Goal: Task Accomplishment & Management: Manage account settings

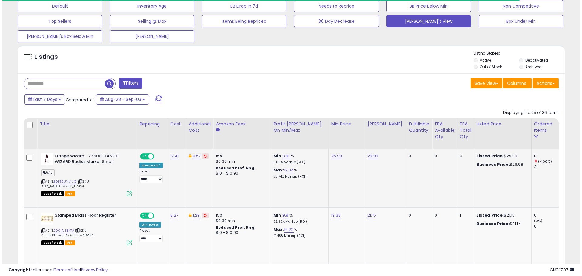
scroll to position [70, 0]
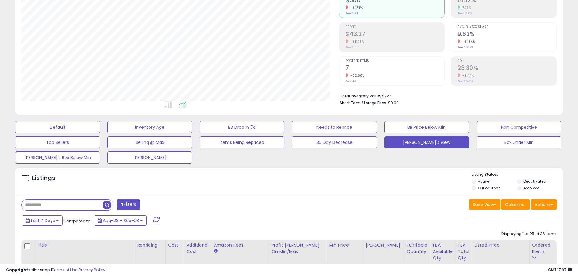
click at [51, 205] on input "text" at bounding box center [62, 205] width 81 height 11
paste input "**********"
type input "**********"
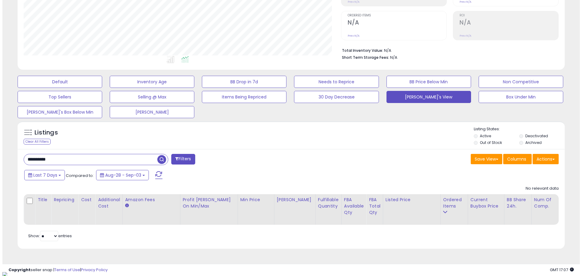
scroll to position [124, 318]
click at [160, 159] on span "button" at bounding box center [159, 159] width 9 height 9
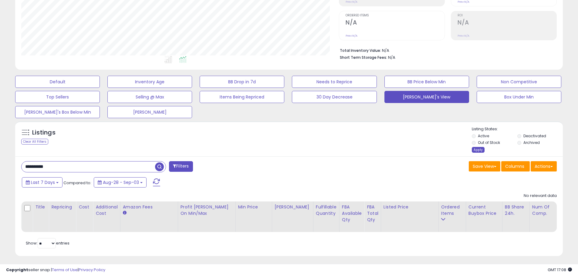
click at [477, 150] on div "Apply" at bounding box center [478, 150] width 13 height 6
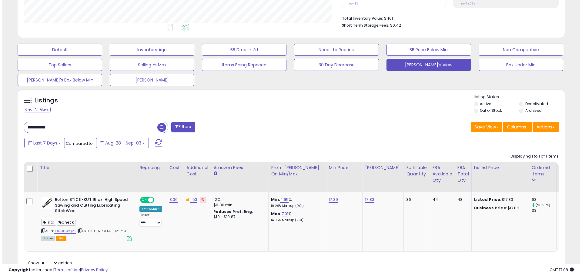
scroll to position [174, 0]
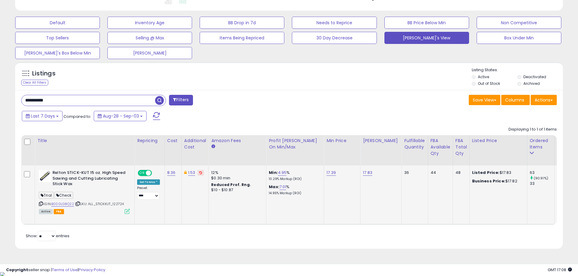
click at [126, 212] on icon at bounding box center [127, 211] width 5 height 5
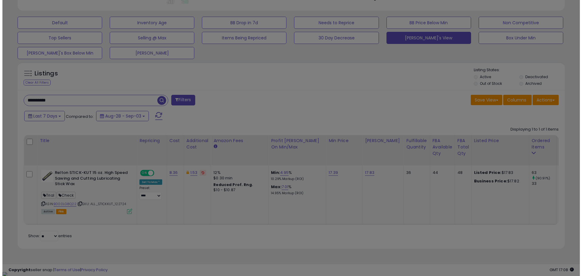
scroll to position [124, 320]
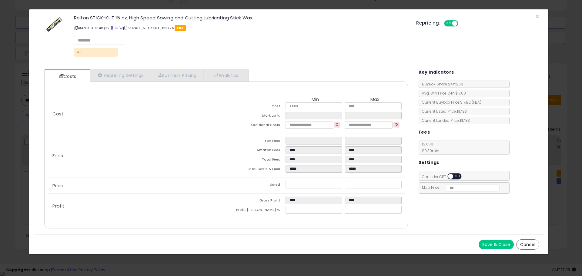
select select "**********"
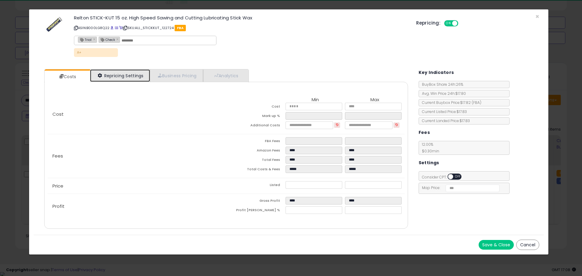
click at [118, 75] on link "Repricing Settings" at bounding box center [120, 75] width 60 height 12
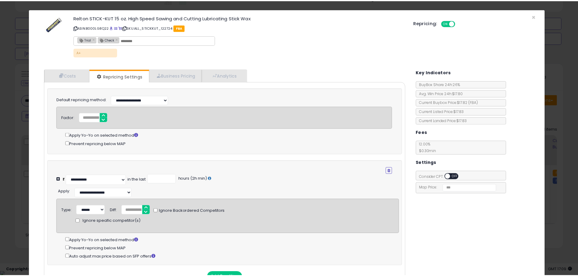
scroll to position [0, 0]
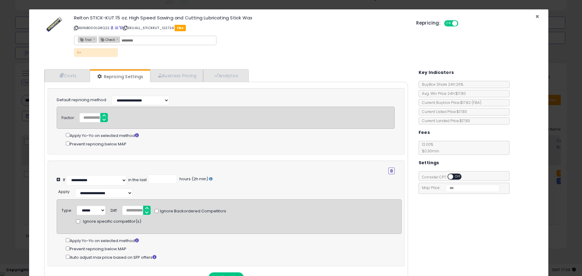
click at [536, 15] on span "×" at bounding box center [538, 16] width 4 height 9
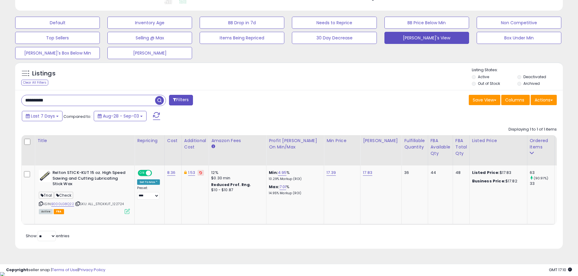
scroll to position [0, 137]
click at [57, 116] on b at bounding box center [57, 116] width 2 height 1
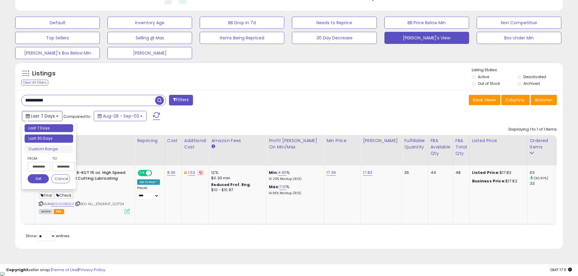
type input "**********"
click at [50, 136] on li "Last 30 Days" at bounding box center [49, 139] width 49 height 8
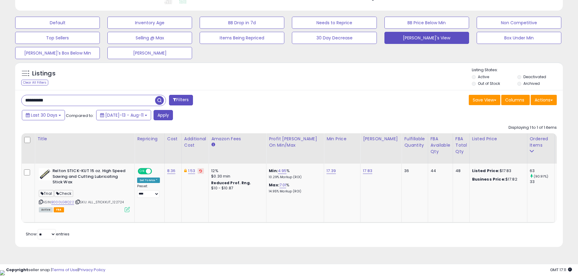
scroll to position [173, 0]
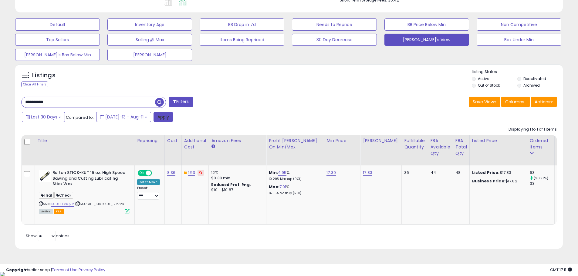
click at [153, 115] on button "Apply" at bounding box center [162, 117] width 19 height 10
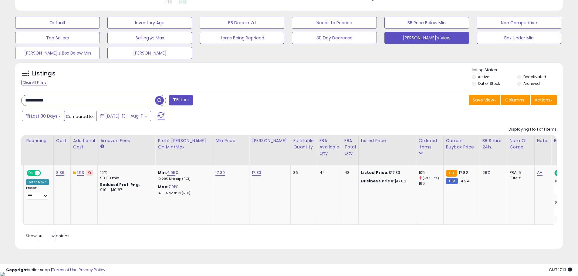
scroll to position [0, 0]
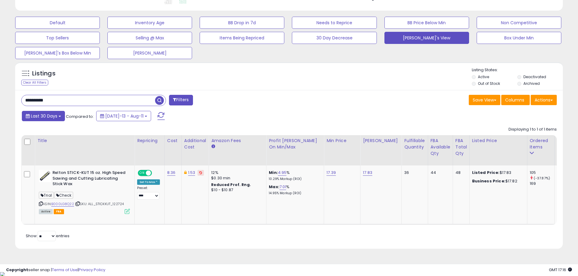
click at [60, 116] on b at bounding box center [60, 116] width 2 height 1
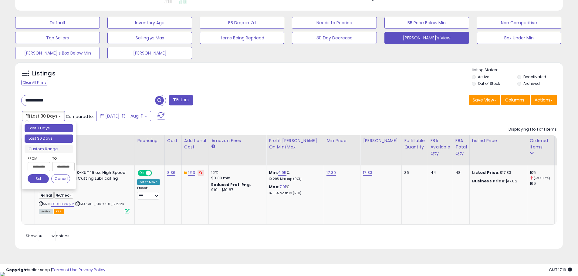
type input "**********"
click at [56, 126] on li "Last 7 Days" at bounding box center [49, 128] width 49 height 8
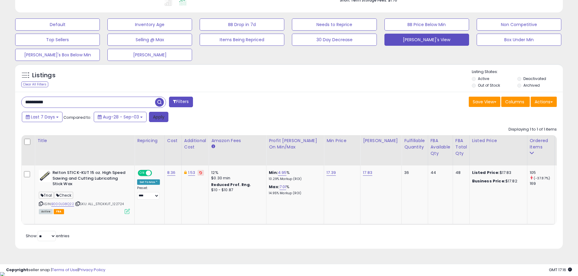
click at [152, 116] on button "Apply" at bounding box center [158, 117] width 19 height 10
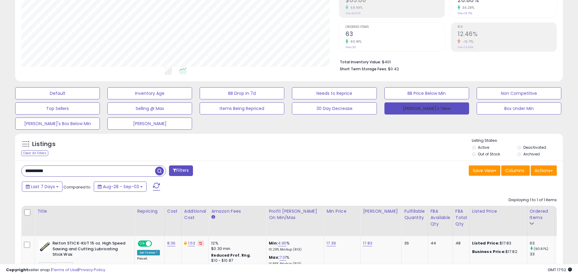
scroll to position [121, 0]
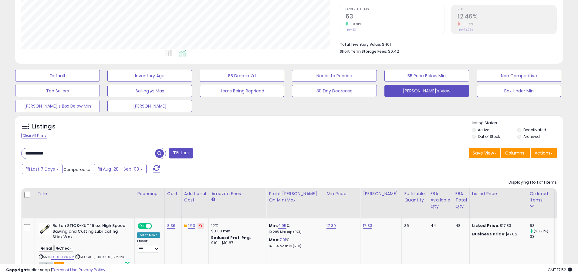
drag, startPoint x: 59, startPoint y: 154, endPoint x: 13, endPoint y: 152, distance: 46.5
click at [15, 152] on div "Listings Clear All Filters" at bounding box center [289, 210] width 557 height 197
paste input "text"
click at [160, 152] on span "button" at bounding box center [159, 153] width 9 height 9
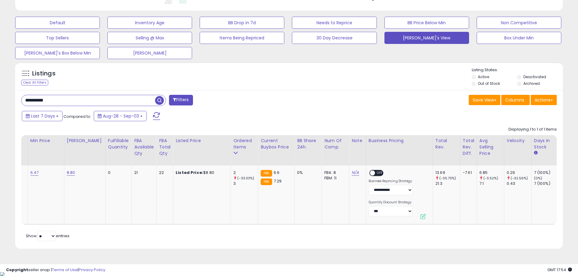
scroll to position [0, 258]
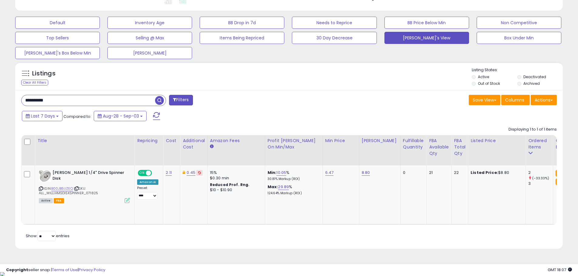
drag, startPoint x: 66, startPoint y: 101, endPoint x: 14, endPoint y: 103, distance: 51.3
click at [14, 103] on div "Listings Clear All Filters" at bounding box center [289, 157] width 557 height 197
paste input "text"
type input "**********"
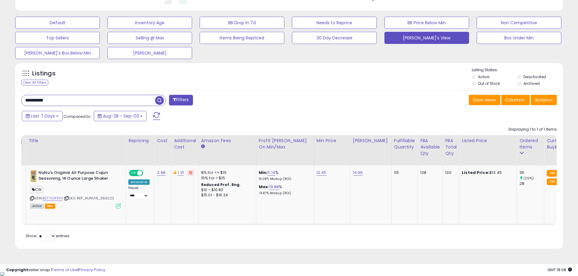
scroll to position [0, 0]
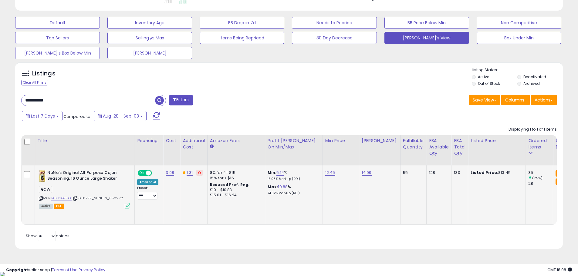
click at [126, 204] on icon at bounding box center [127, 206] width 5 height 5
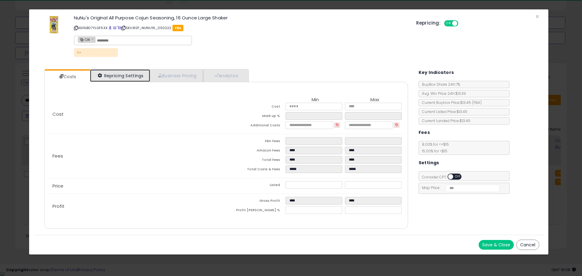
click at [117, 77] on link "Repricing Settings" at bounding box center [120, 75] width 60 height 12
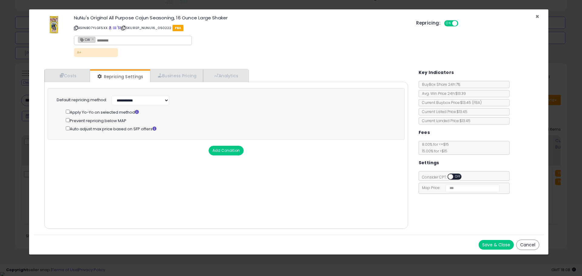
click at [539, 16] on span "×" at bounding box center [538, 16] width 4 height 9
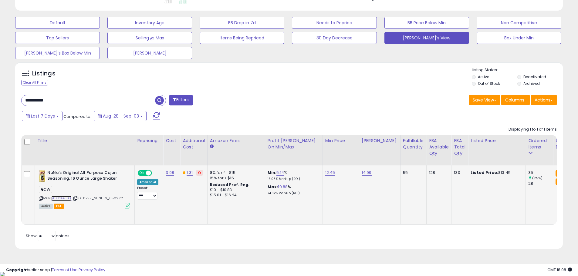
click at [64, 198] on link "B07YLGF5XX" at bounding box center [61, 198] width 20 height 5
click at [57, 116] on b at bounding box center [57, 116] width 2 height 1
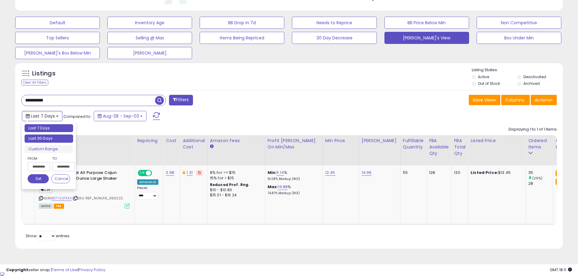
type input "**********"
click at [46, 139] on li "Last 30 Days" at bounding box center [49, 139] width 49 height 8
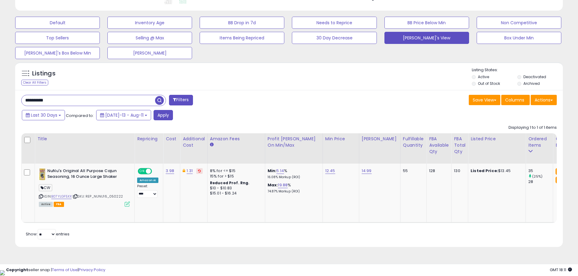
scroll to position [173, 0]
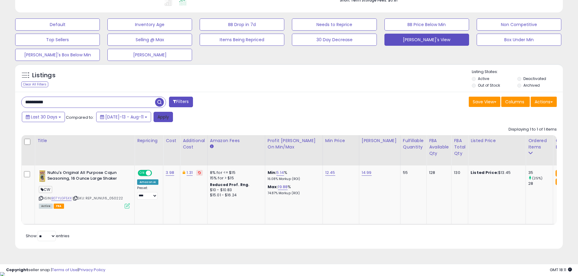
click at [153, 118] on button "Apply" at bounding box center [162, 117] width 19 height 10
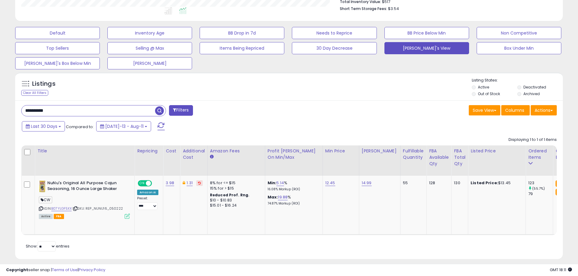
scroll to position [174, 0]
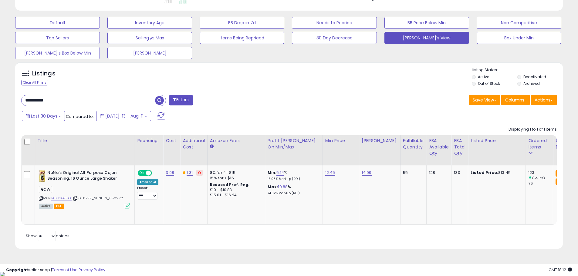
drag, startPoint x: 53, startPoint y: 99, endPoint x: 18, endPoint y: 103, distance: 35.9
click at [18, 103] on div "**********" at bounding box center [153, 101] width 272 height 12
click at [59, 115] on button "Last 30 Days" at bounding box center [43, 116] width 43 height 10
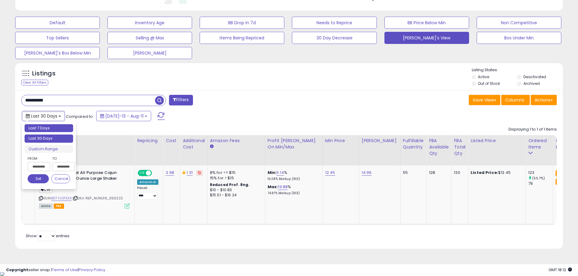
type input "**********"
click at [44, 128] on li "Last 7 Days" at bounding box center [49, 128] width 49 height 8
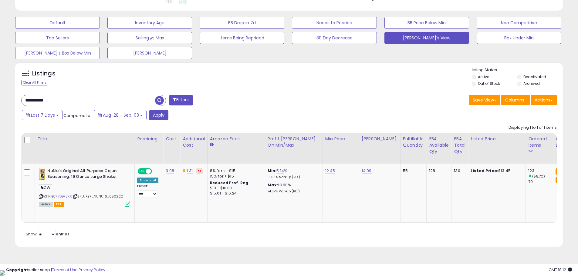
scroll to position [173, 0]
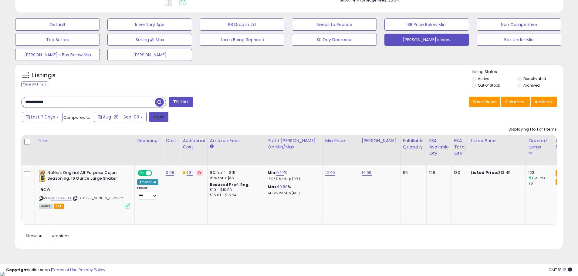
click at [152, 117] on button "Apply" at bounding box center [158, 117] width 19 height 10
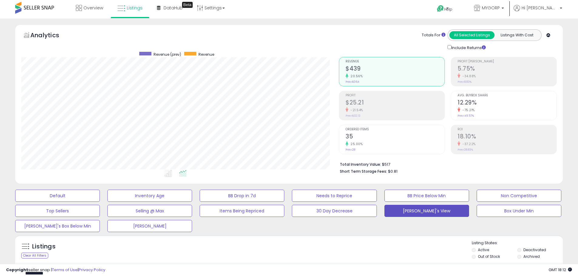
scroll to position [0, 0]
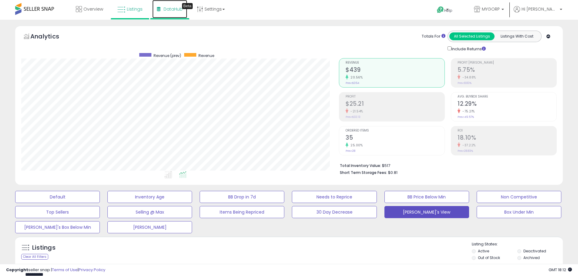
click at [168, 7] on span "DataHub" at bounding box center [172, 9] width 19 height 6
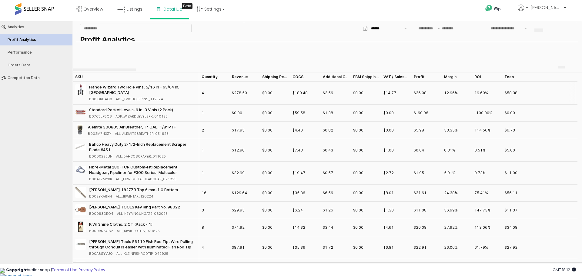
type input "***"
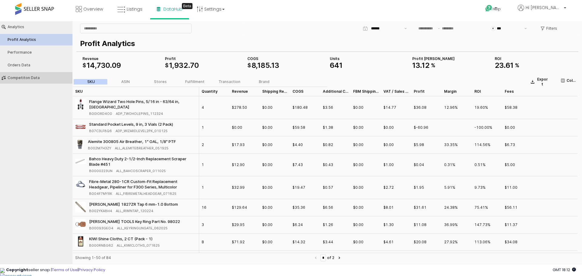
click at [20, 76] on div "Competiton Data" at bounding box center [39, 78] width 63 height 4
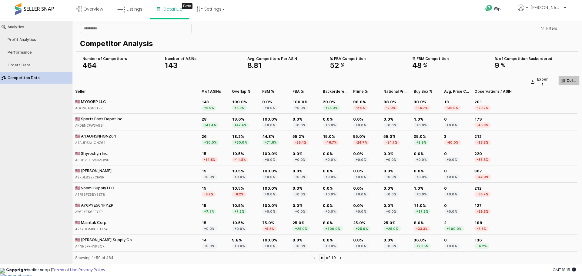
click at [568, 80] on p "Columns" at bounding box center [572, 80] width 10 height 5
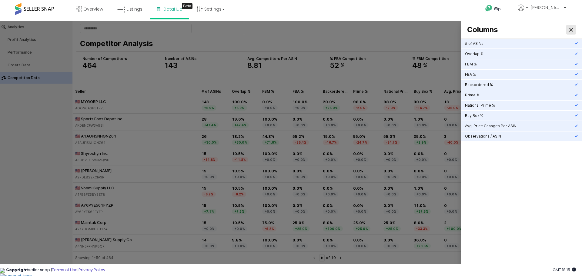
click at [571, 29] on icon "Close" at bounding box center [572, 30] width 4 height 4
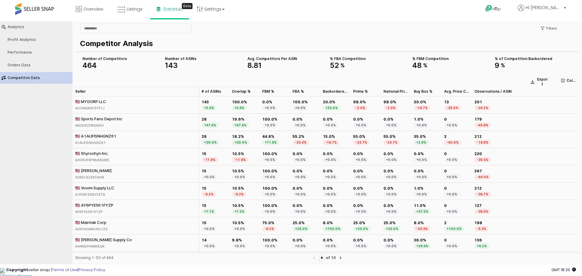
click at [94, 135] on div "🇺🇸 A1AUFI5NHGNZ61" at bounding box center [95, 135] width 41 height 5
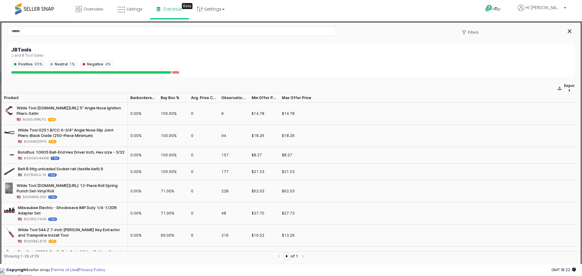
click at [33, 118] on span "B00GJXWLYU" at bounding box center [34, 119] width 23 height 5
click at [37, 107] on div "Wilde Tool G250.NP/CS 5" Angle Nose Ignition Pliers-Satin" at bounding box center [71, 110] width 109 height 11
click at [9, 108] on img at bounding box center [9, 110] width 10 height 11
click at [31, 108] on div "Wilde Tool G250.NP/CS 5" Angle Nose Ignition Pliers-Satin" at bounding box center [71, 110] width 109 height 11
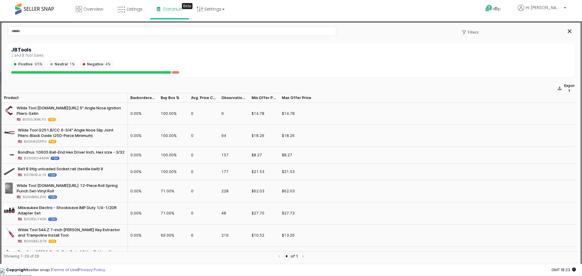
click at [35, 119] on span "B00GJXWLYU" at bounding box center [34, 119] width 23 height 5
copy span "B00GJXWLYU"
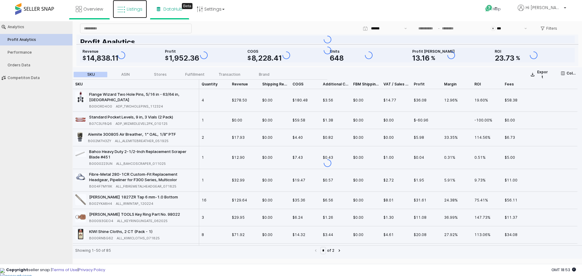
type input "***"
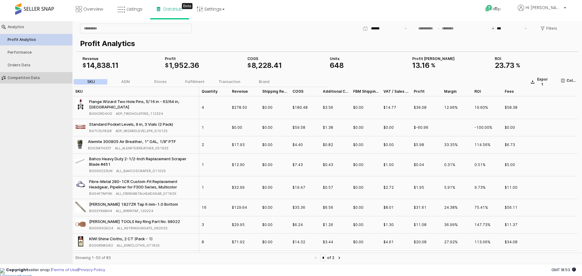
click at [29, 77] on div "Competiton Data" at bounding box center [39, 78] width 63 height 4
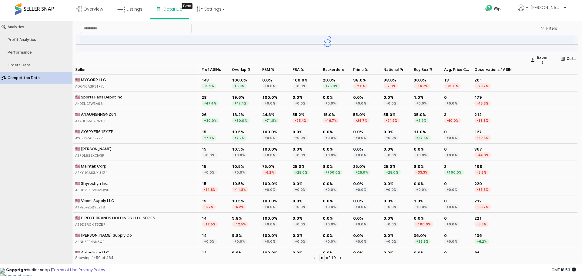
click at [96, 79] on div "🇺🇸 MYGORP LLC" at bounding box center [90, 79] width 31 height 5
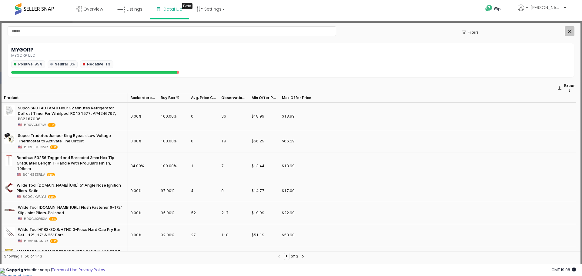
click at [570, 30] on icon "Close" at bounding box center [570, 31] width 4 height 4
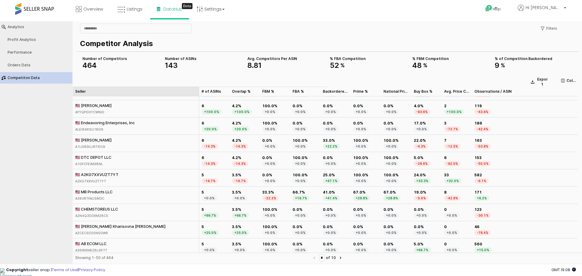
scroll to position [708, 0]
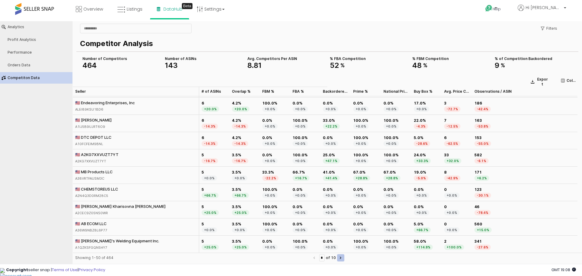
click at [342, 258] on icon "Next page" at bounding box center [341, 258] width 2 height 2
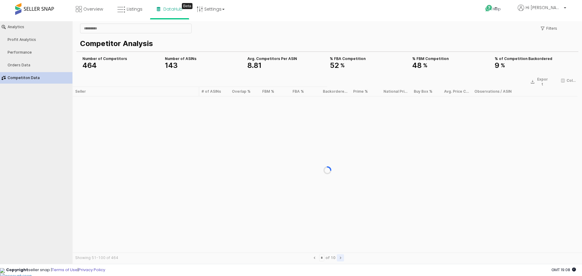
scroll to position [0, 0]
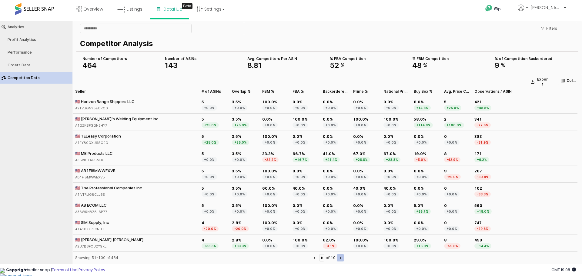
click at [342, 258] on icon "Next page" at bounding box center [341, 258] width 2 height 2
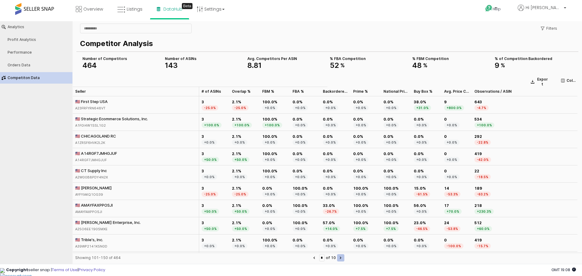
click at [342, 258] on icon "Next page" at bounding box center [341, 258] width 2 height 2
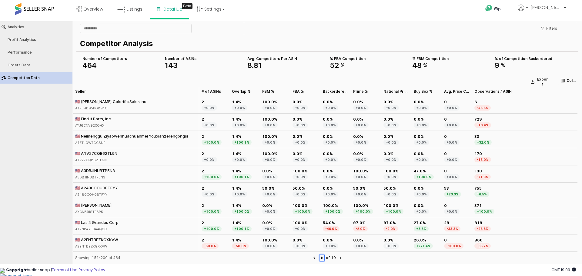
click at [321, 258] on input "*" at bounding box center [322, 258] width 5 height 7
type input "*"
click at [356, 268] on div "Copyright seller snap | Terms of Use | Privacy Policy GMT 19:09 Authorization r…" at bounding box center [291, 270] width 582 height 12
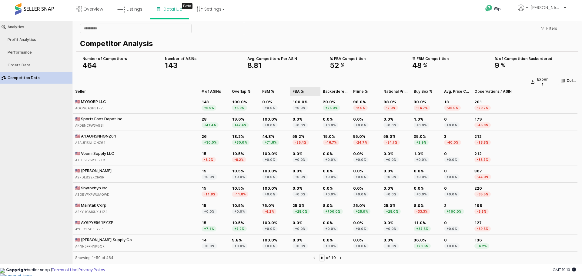
click at [299, 92] on div "FBA % FBA %" at bounding box center [305, 92] width 30 height 10
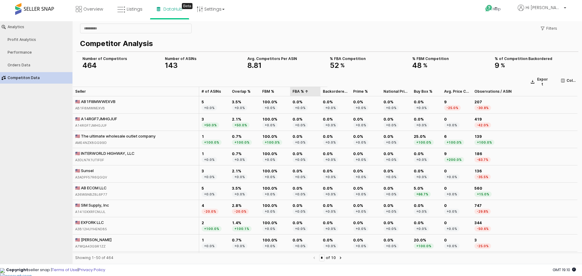
click at [299, 92] on div "FBA % FBA %" at bounding box center [305, 92] width 30 height 10
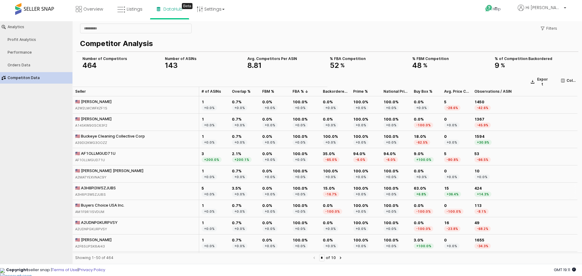
click at [103, 187] on div "🇺🇸 A3H8PI3W5ZJUBS" at bounding box center [95, 187] width 41 height 5
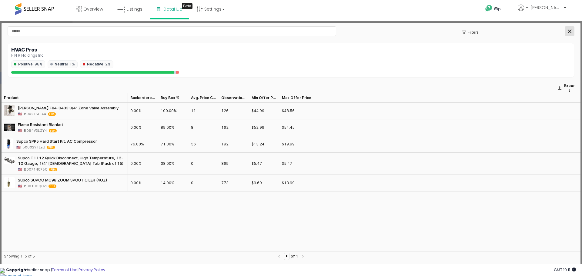
click at [567, 28] on div "Close" at bounding box center [569, 31] width 9 height 9
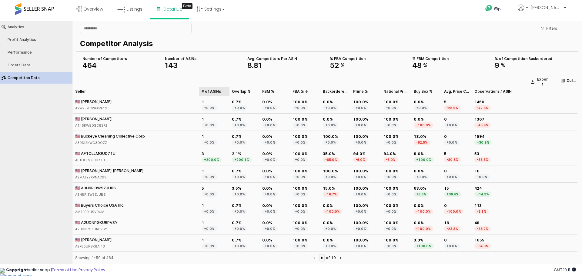
click at [208, 91] on div "# of ASINs # of ASINs" at bounding box center [214, 92] width 30 height 10
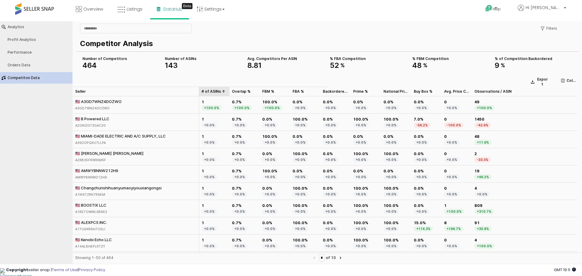
click at [208, 91] on div "# of ASINs # of ASINs" at bounding box center [214, 92] width 30 height 10
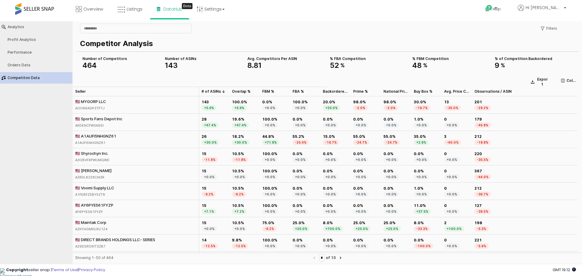
click at [101, 134] on div "🇺🇸 A1AUFI5NHGNZ61" at bounding box center [95, 135] width 41 height 5
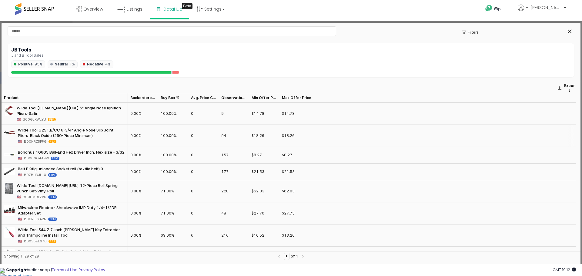
click at [42, 142] on span "B00HRZ5FPG" at bounding box center [35, 141] width 23 height 5
drag, startPoint x: 35, startPoint y: 141, endPoint x: 199, endPoint y: 81, distance: 174.4
click at [199, 81] on div "Export" at bounding box center [291, 87] width 579 height 12
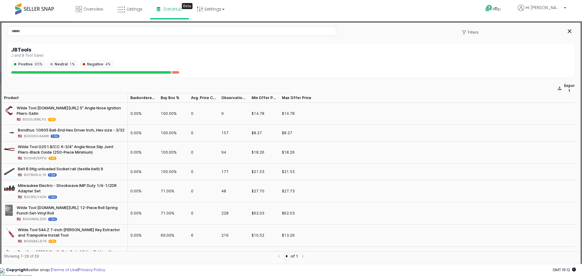
click at [33, 161] on span "B00HRZ5FPG" at bounding box center [35, 158] width 23 height 5
copy span "B00HRZ5FPG"
click at [30, 178] on span "B07BHDJL1X" at bounding box center [35, 174] width 22 height 5
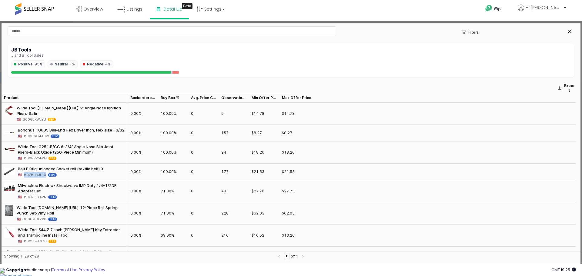
copy span "B07BHDJL1X"
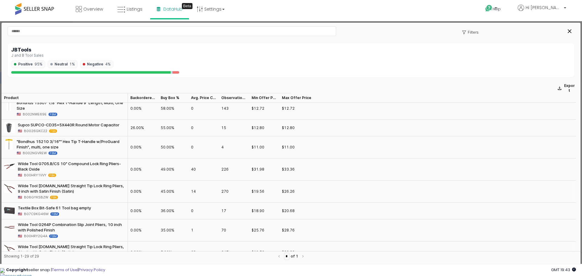
scroll to position [182, 0]
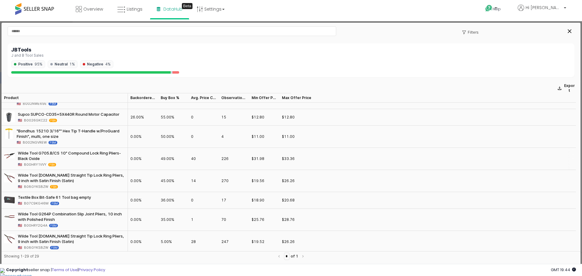
click at [31, 167] on span "B00HRY1VVY" at bounding box center [35, 164] width 22 height 5
copy span "B00HRY1VVY"
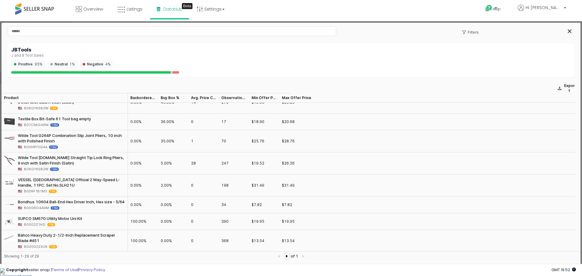
scroll to position [273, 0]
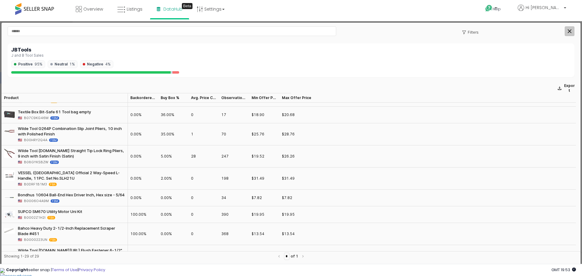
click at [570, 31] on icon "Close" at bounding box center [570, 31] width 4 height 4
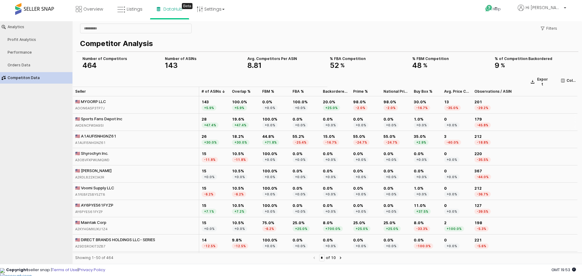
click at [96, 118] on div "🇺🇸 Sports Fans Depot Inc" at bounding box center [98, 118] width 47 height 5
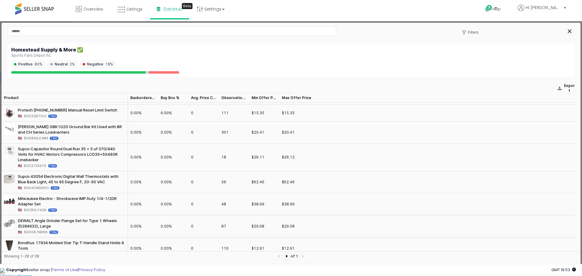
scroll to position [0, 0]
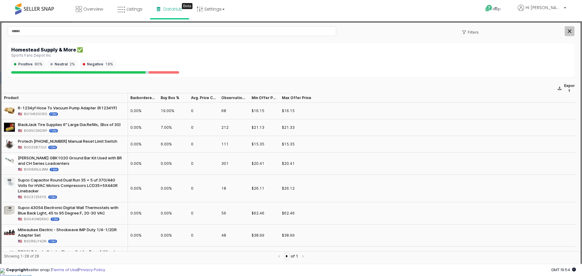
click at [570, 28] on div "Close" at bounding box center [569, 31] width 9 height 9
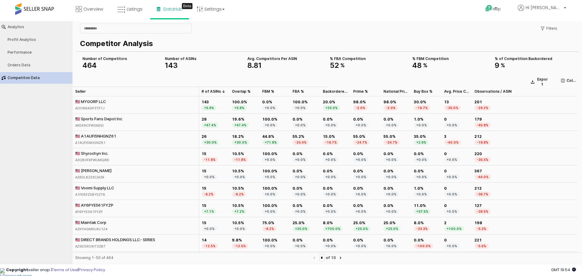
click at [100, 119] on div "🇺🇸 Sports Fans Depot Inc" at bounding box center [98, 118] width 47 height 5
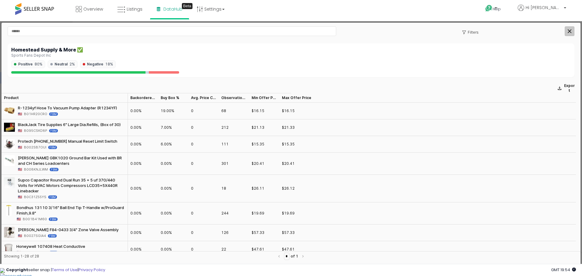
click at [568, 31] on icon "Close" at bounding box center [570, 31] width 4 height 4
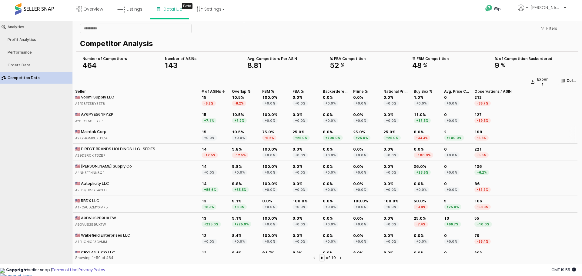
scroll to position [121, 0]
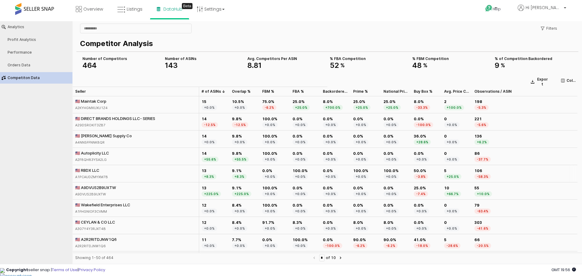
click at [90, 170] on div "🇺🇸 RBDX LLC" at bounding box center [91, 170] width 33 height 5
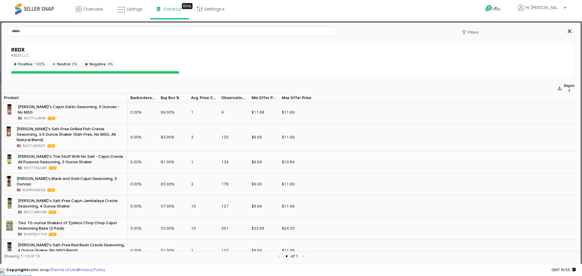
scroll to position [0, 0]
click at [37, 211] on span "B077JNRV3M" at bounding box center [35, 213] width 23 height 5
copy span "B077JNRV3M"
click at [35, 117] on span "B0777JJBX6" at bounding box center [35, 119] width 22 height 5
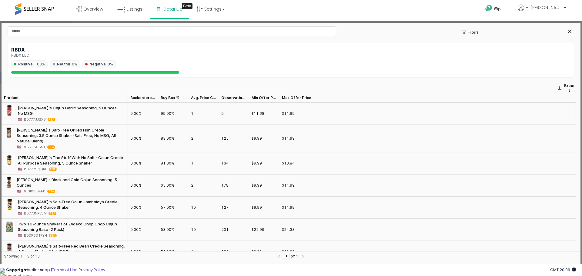
click at [35, 117] on span "B0777JJBX6" at bounding box center [35, 119] width 22 height 5
click at [26, 117] on span "B0777JJBX6" at bounding box center [35, 119] width 22 height 5
copy span "B0777JJBX6"
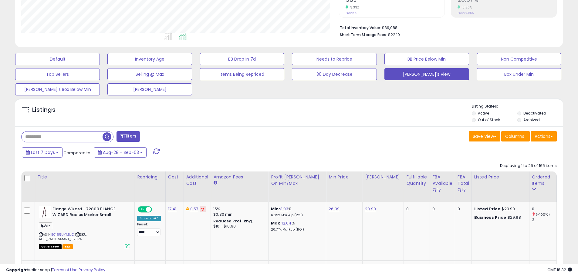
scroll to position [152, 0]
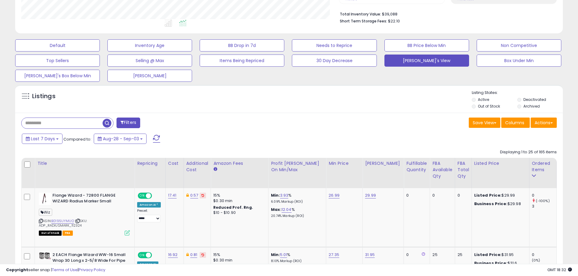
click at [37, 122] on input "text" at bounding box center [62, 123] width 81 height 11
paste input "**********"
type input "**********"
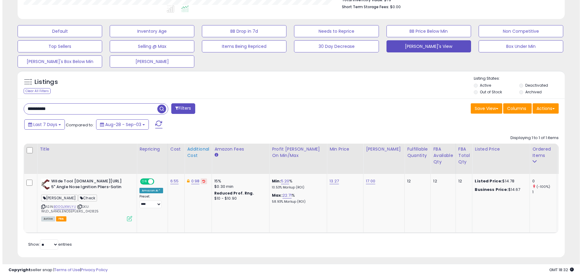
scroll to position [174, 0]
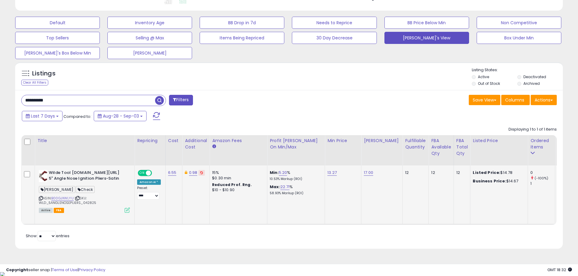
click at [126, 210] on icon at bounding box center [127, 210] width 5 height 5
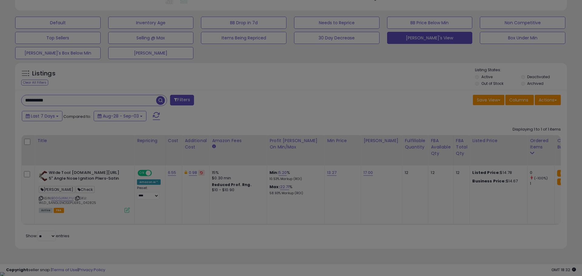
select select "*******"
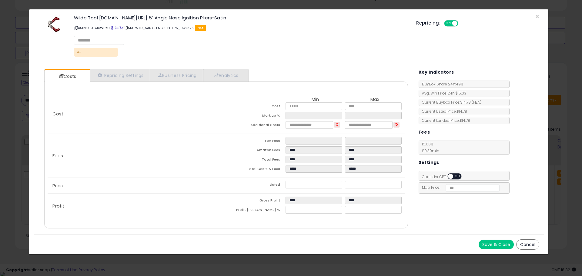
select select "*********"
select select "**********"
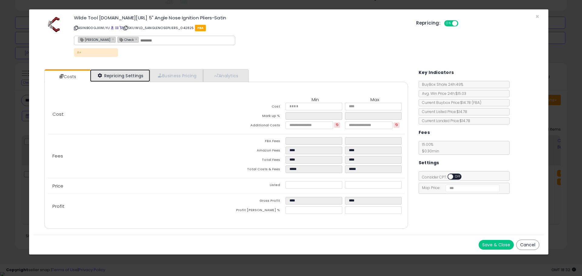
click at [127, 76] on link "Repricing Settings" at bounding box center [120, 75] width 60 height 12
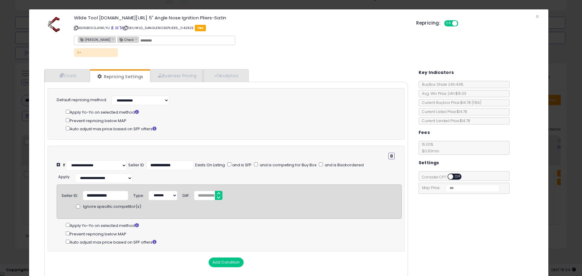
click at [390, 155] on icon "button" at bounding box center [391, 156] width 3 height 4
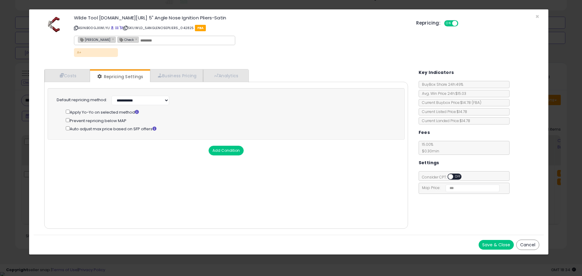
click at [503, 244] on button "Save & Close" at bounding box center [496, 245] width 35 height 10
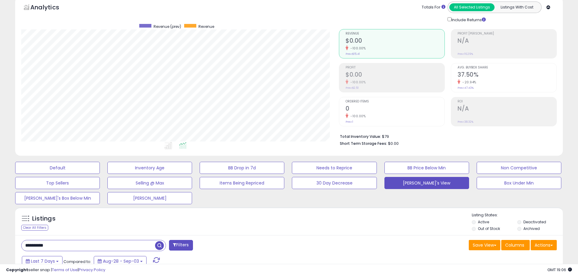
scroll to position [121, 0]
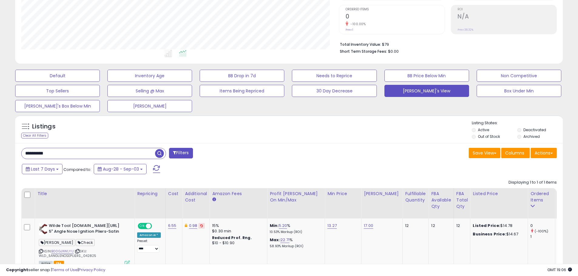
drag, startPoint x: 76, startPoint y: 156, endPoint x: 19, endPoint y: 150, distance: 57.9
click at [20, 152] on div "**********" at bounding box center [153, 154] width 272 height 12
click at [157, 153] on span "button" at bounding box center [159, 153] width 9 height 9
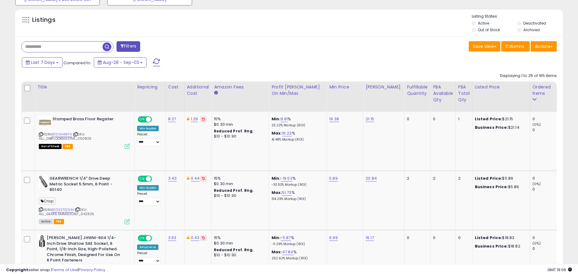
scroll to position [243, 0]
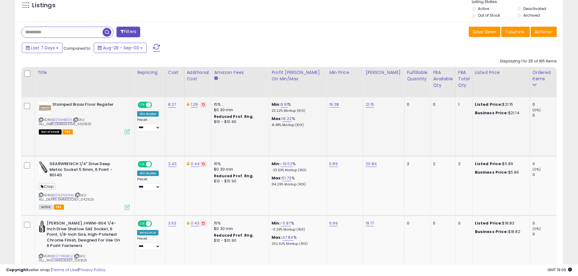
click at [174, 136] on td "8.27" at bounding box center [174, 126] width 19 height 59
click at [96, 132] on div "Out of Stock FBA" at bounding box center [84, 132] width 91 height 4
click at [375, 135] on td "21.15" at bounding box center [383, 126] width 41 height 59
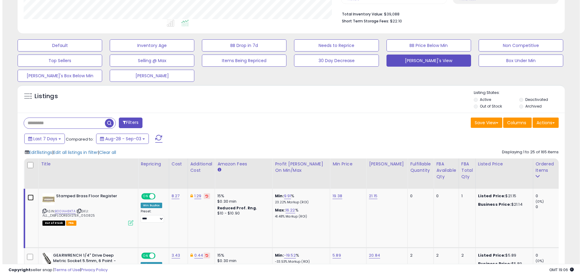
scroll to position [182, 0]
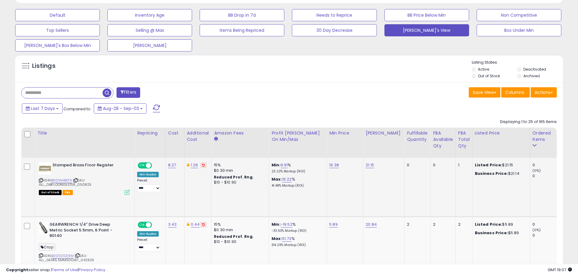
click at [128, 193] on icon at bounding box center [127, 192] width 5 height 5
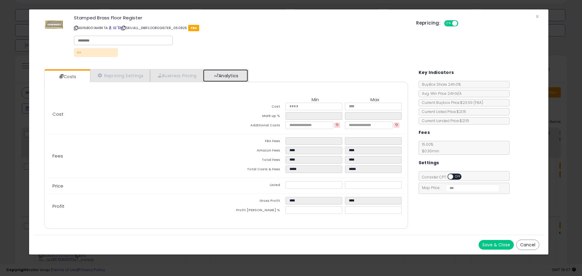
click at [228, 78] on link "Analytics" at bounding box center [225, 75] width 45 height 12
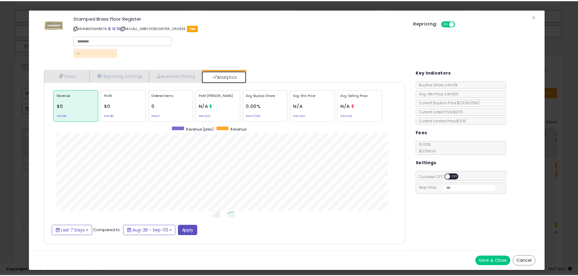
scroll to position [187, 376]
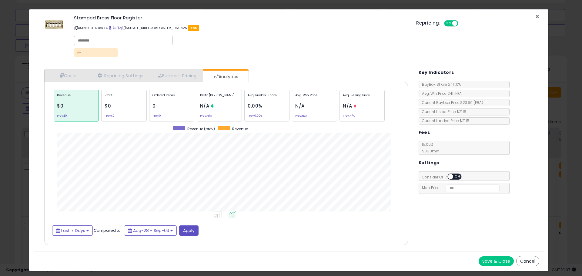
click at [537, 16] on span "×" at bounding box center [538, 16] width 4 height 9
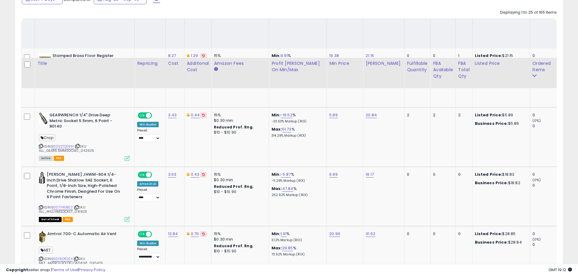
scroll to position [228, 0]
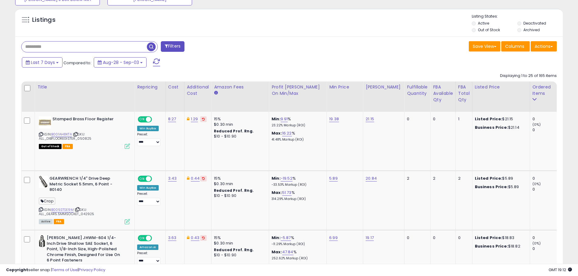
click at [44, 47] on input "text" at bounding box center [84, 47] width 125 height 11
paste input "**********"
type input "**********"
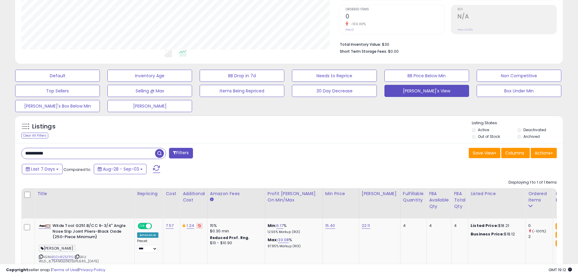
scroll to position [124, 318]
click at [60, 256] on link "B00HRZ5FPG" at bounding box center [62, 257] width 22 height 5
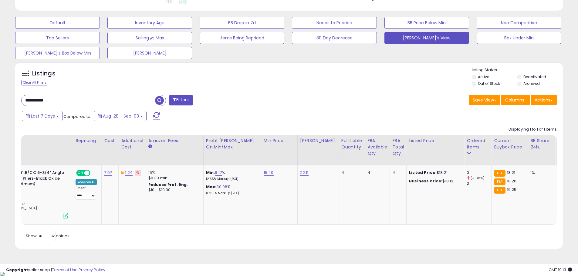
scroll to position [0, 88]
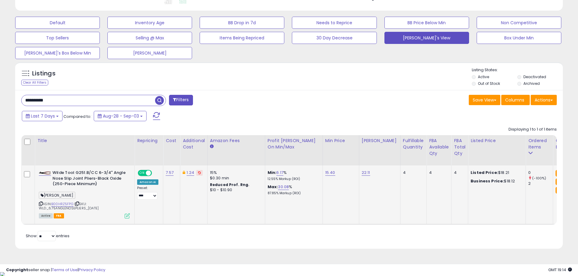
click at [126, 216] on icon at bounding box center [127, 216] width 5 height 5
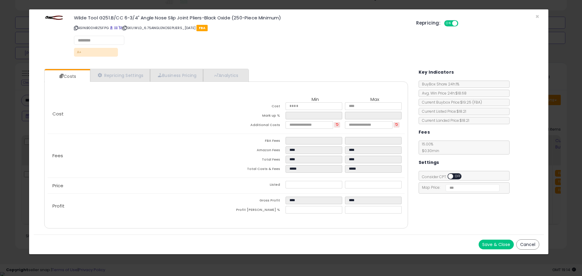
select select "*********"
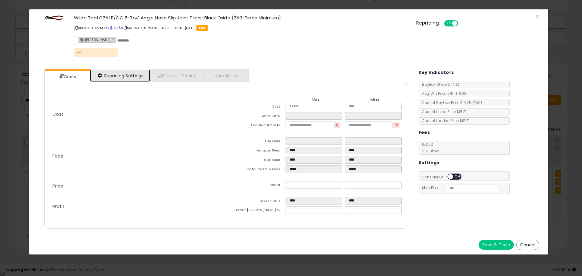
click at [124, 74] on link "Repricing Settings" at bounding box center [120, 75] width 60 height 12
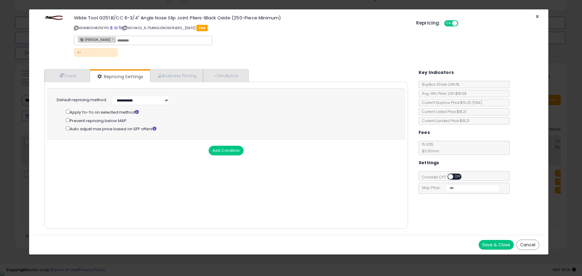
click at [537, 17] on span "×" at bounding box center [538, 16] width 4 height 9
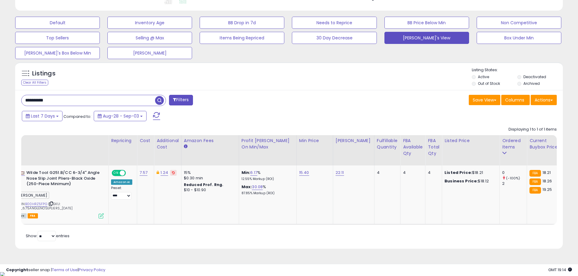
scroll to position [0, 69]
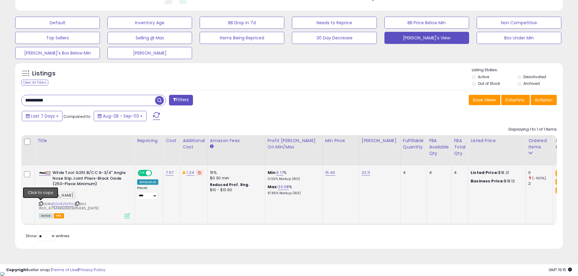
click at [41, 203] on icon at bounding box center [41, 203] width 4 height 3
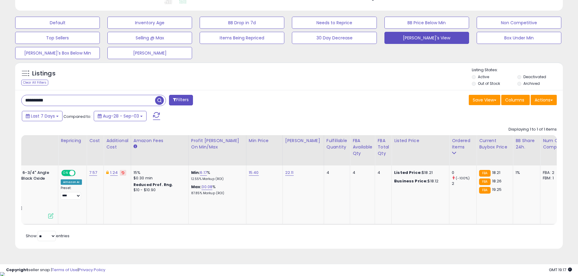
scroll to position [0, 0]
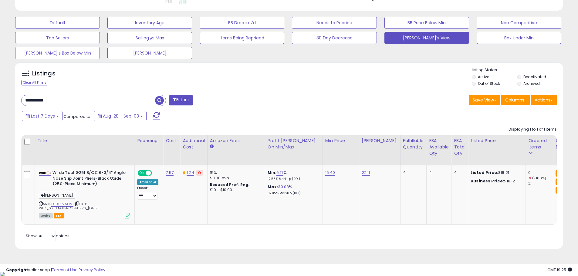
drag, startPoint x: 62, startPoint y: 100, endPoint x: 20, endPoint y: 102, distance: 41.6
click at [22, 103] on input "**********" at bounding box center [88, 100] width 133 height 11
paste input "text"
type input "**********"
click at [159, 100] on span "button" at bounding box center [159, 100] width 9 height 9
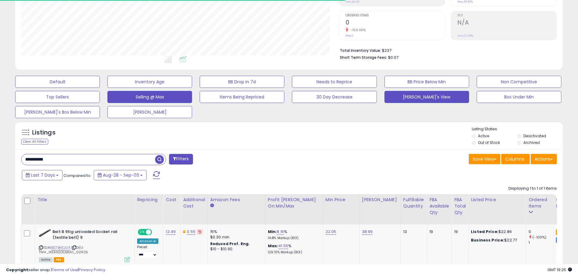
scroll to position [124, 318]
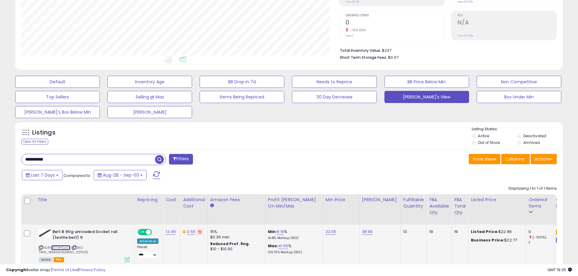
click at [64, 247] on link "B07BHDJL1X" at bounding box center [60, 247] width 19 height 5
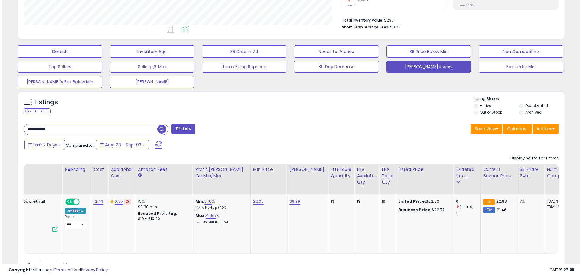
scroll to position [0, 0]
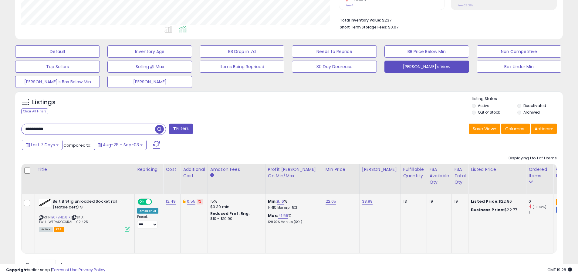
click at [127, 228] on icon at bounding box center [127, 229] width 5 height 5
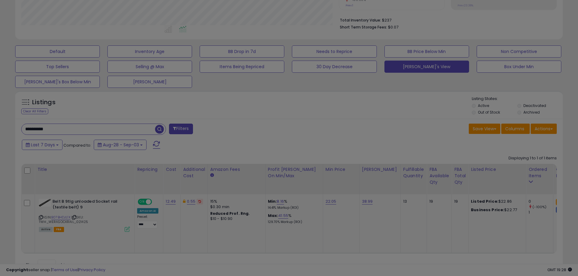
scroll to position [124, 320]
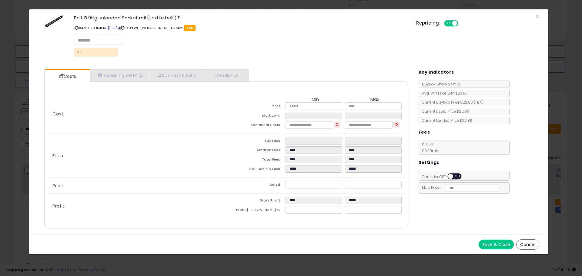
select select "*********"
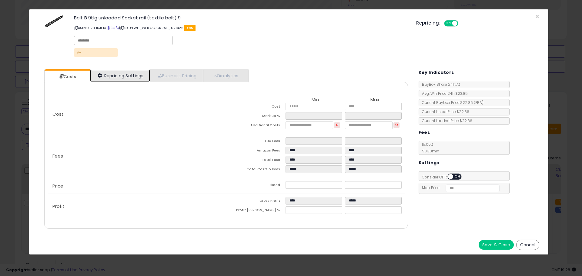
click at [122, 72] on link "Repricing Settings" at bounding box center [120, 75] width 60 height 12
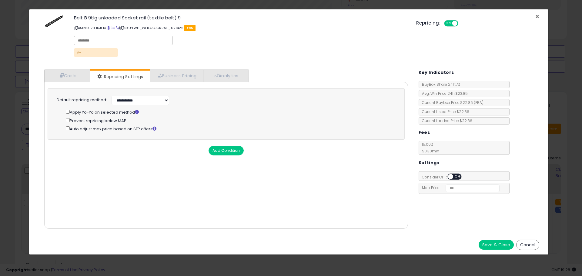
click at [536, 15] on span "×" at bounding box center [538, 16] width 4 height 9
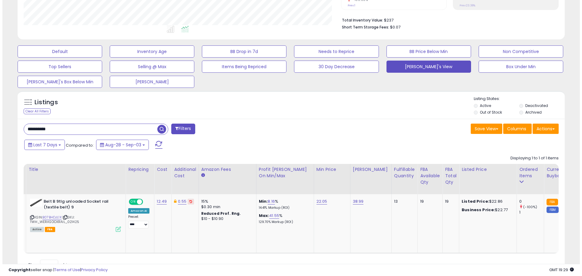
scroll to position [0, 0]
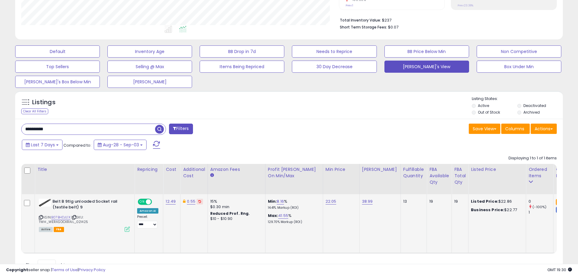
click at [126, 228] on icon at bounding box center [127, 229] width 5 height 5
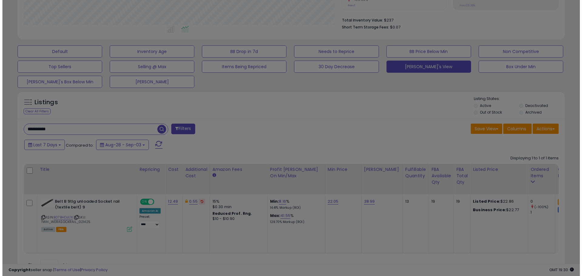
scroll to position [124, 320]
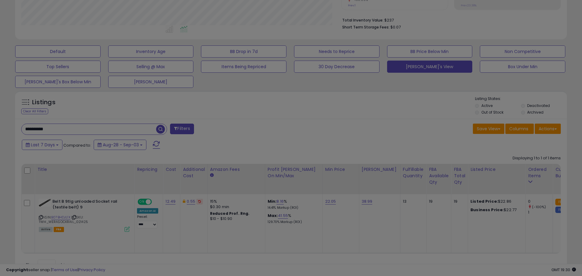
select select "*******"
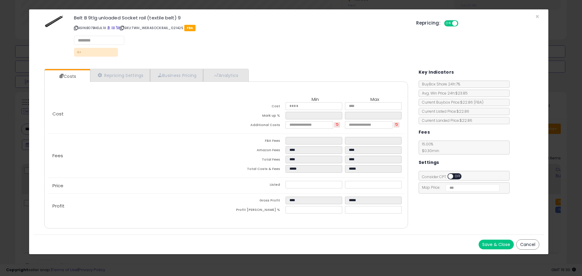
select select "*********"
select select "**********"
select select "*********"
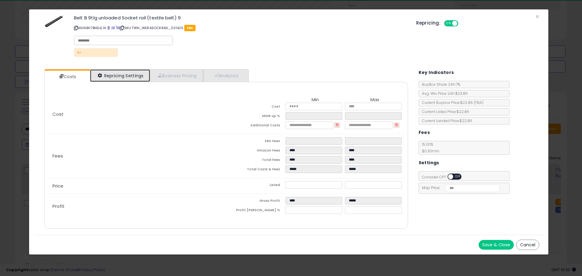
click at [117, 77] on link "Repricing Settings" at bounding box center [120, 75] width 60 height 12
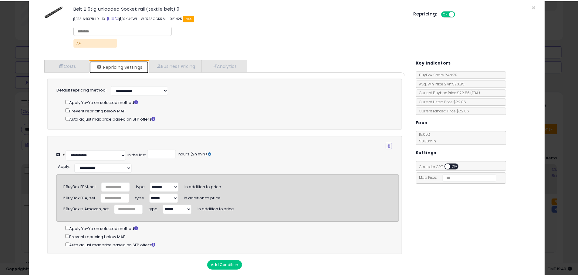
scroll to position [0, 0]
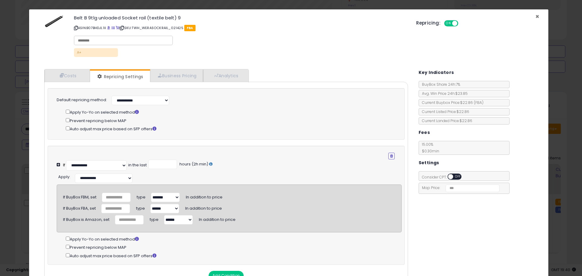
click at [536, 15] on span "×" at bounding box center [538, 16] width 4 height 9
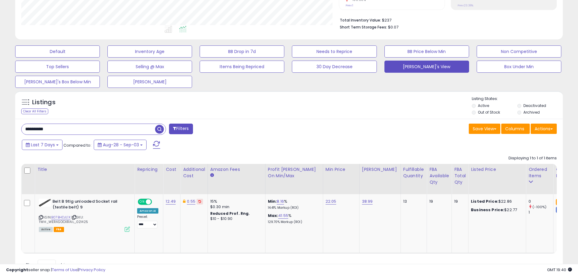
scroll to position [303169, 302976]
drag, startPoint x: 53, startPoint y: 129, endPoint x: 10, endPoint y: 128, distance: 43.7
click at [12, 129] on div "Listings Clear All Filters" at bounding box center [289, 186] width 557 height 197
paste input "text"
type input "**********"
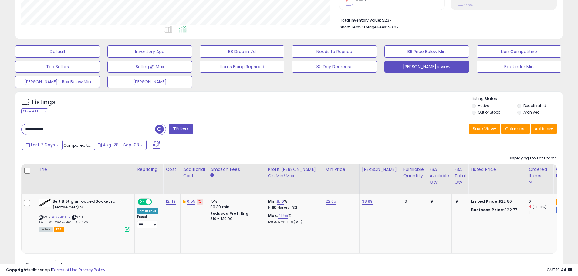
click at [159, 129] on span "button" at bounding box center [159, 129] width 9 height 9
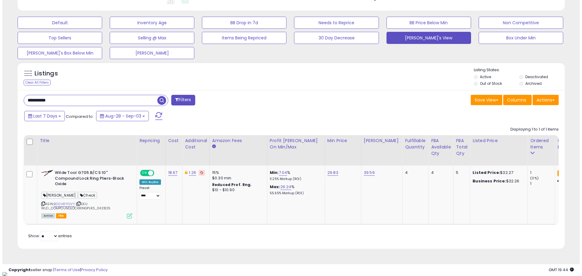
scroll to position [124, 318]
click at [61, 204] on link "B00HRY1VVY" at bounding box center [61, 204] width 21 height 5
click at [126, 217] on icon at bounding box center [127, 216] width 5 height 5
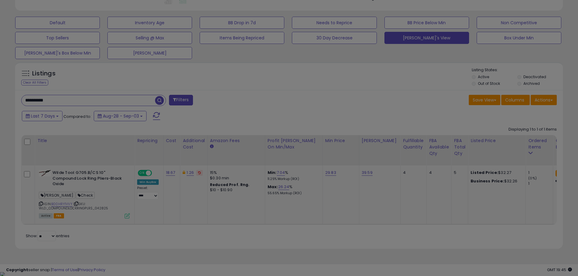
scroll to position [124, 320]
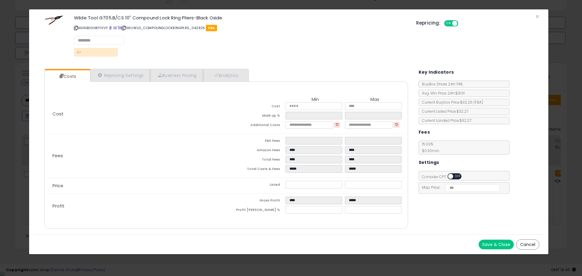
select select "******"
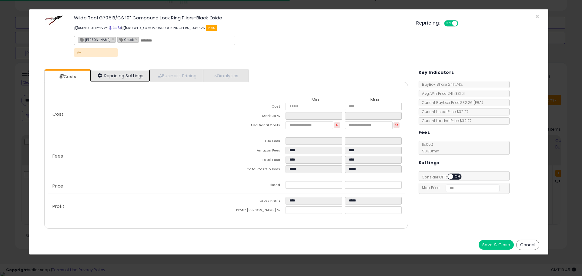
click at [122, 76] on link "Repricing Settings" at bounding box center [120, 75] width 60 height 12
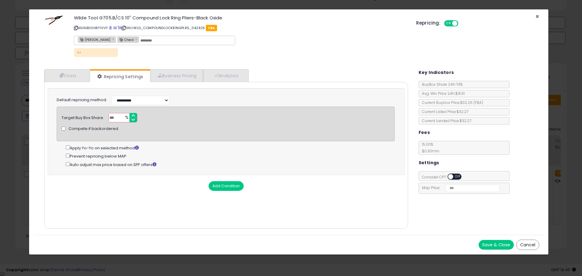
click at [536, 15] on span "×" at bounding box center [538, 16] width 4 height 9
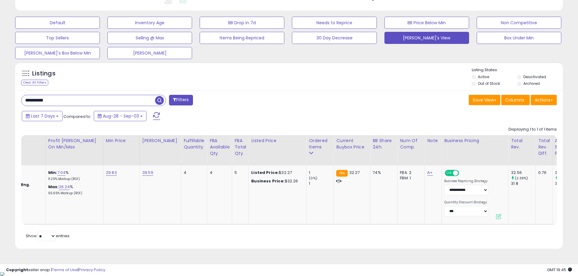
scroll to position [0, 187]
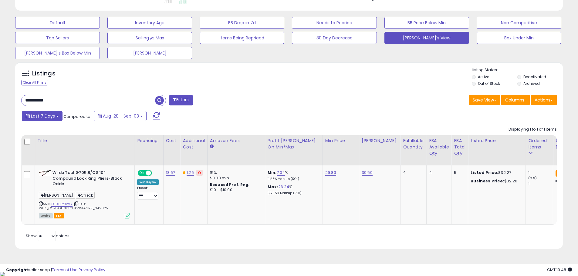
click at [58, 117] on button "Last 7 Days" at bounding box center [42, 116] width 41 height 10
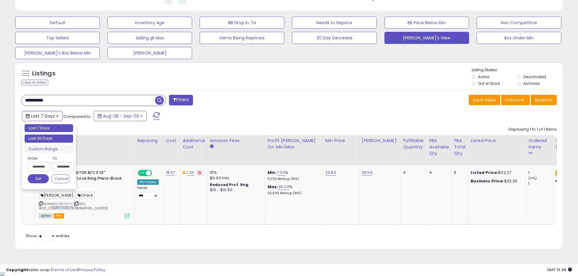
type input "**********"
click at [52, 135] on li "Last 30 Days" at bounding box center [49, 139] width 49 height 8
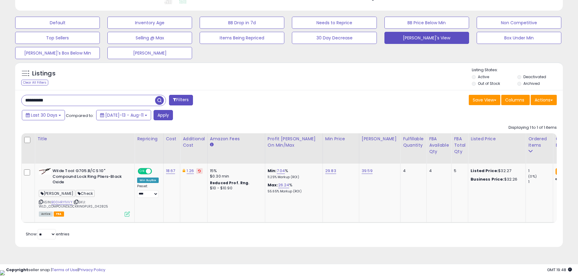
scroll to position [173, 0]
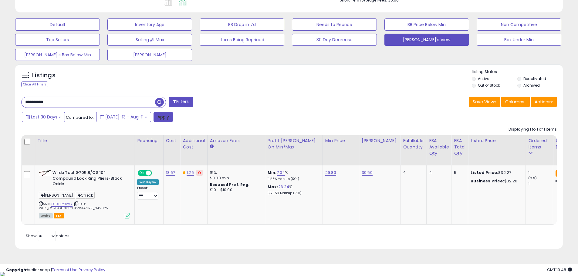
click at [153, 119] on button "Apply" at bounding box center [162, 117] width 19 height 10
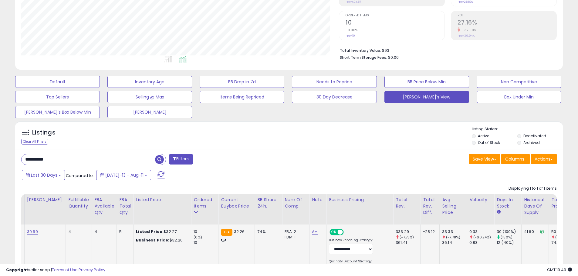
scroll to position [0, 273]
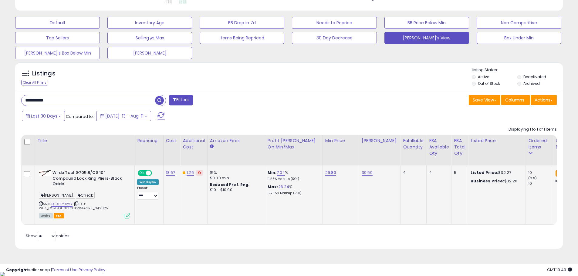
click at [128, 214] on icon at bounding box center [127, 216] width 5 height 5
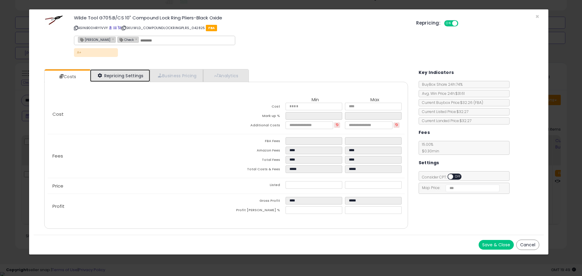
click at [117, 79] on link "Repricing Settings" at bounding box center [120, 75] width 60 height 12
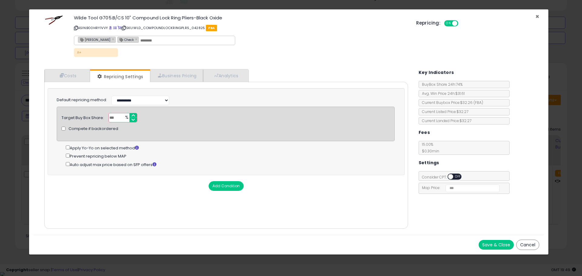
click at [538, 18] on span "×" at bounding box center [538, 16] width 4 height 9
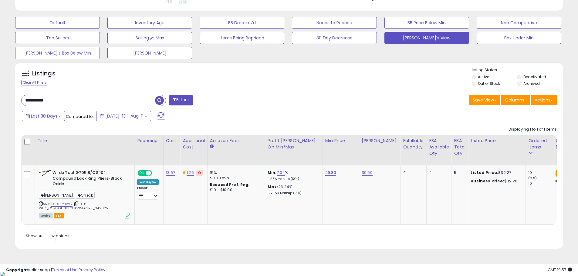
drag, startPoint x: 62, startPoint y: 100, endPoint x: 13, endPoint y: 100, distance: 48.8
click at [13, 100] on div "Listings Clear All Filters" at bounding box center [289, 157] width 557 height 197
paste input "text"
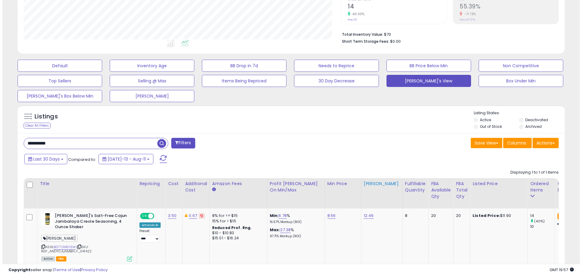
scroll to position [146, 0]
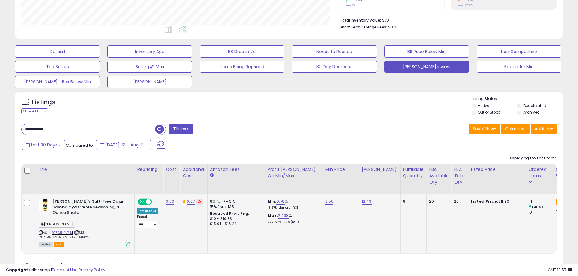
click at [64, 232] on link "B077JNRV3M" at bounding box center [62, 233] width 22 height 5
drag, startPoint x: 61, startPoint y: 129, endPoint x: 19, endPoint y: 128, distance: 42.2
click at [21, 129] on div "**********" at bounding box center [93, 129] width 145 height 11
paste input "text"
type input "**********"
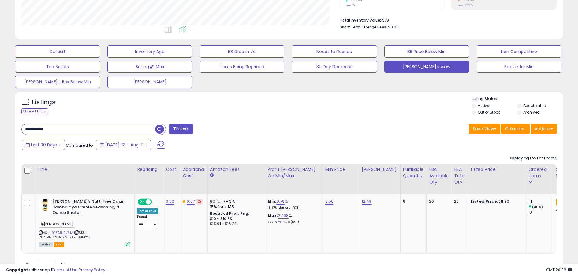
click at [182, 128] on button "Filters" at bounding box center [181, 129] width 24 height 11
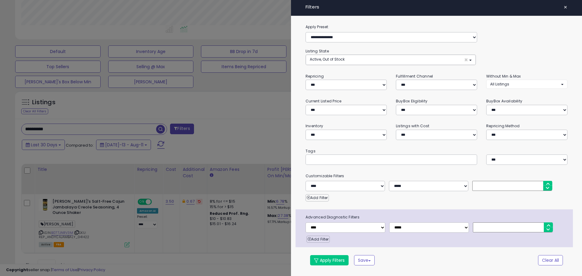
scroll to position [124, 320]
click at [224, 133] on div at bounding box center [291, 138] width 582 height 276
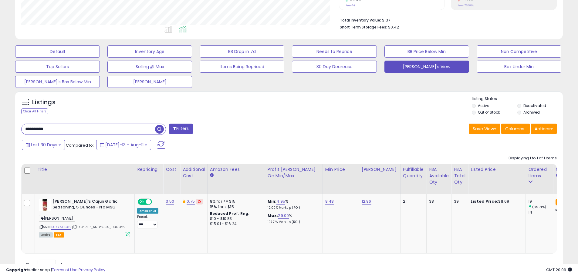
scroll to position [124, 318]
click at [64, 227] on link "B0777JJBX6" at bounding box center [60, 227] width 19 height 5
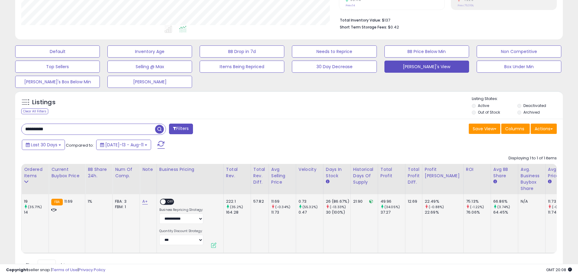
scroll to position [0, 501]
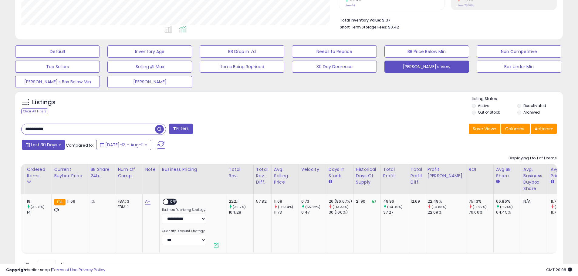
click at [57, 145] on button "Last 30 Days" at bounding box center [43, 145] width 43 height 10
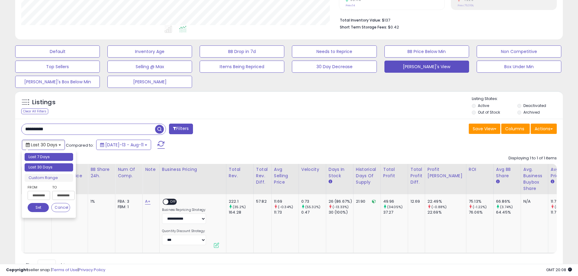
type input "**********"
click at [45, 155] on li "Last 7 Days" at bounding box center [49, 157] width 49 height 8
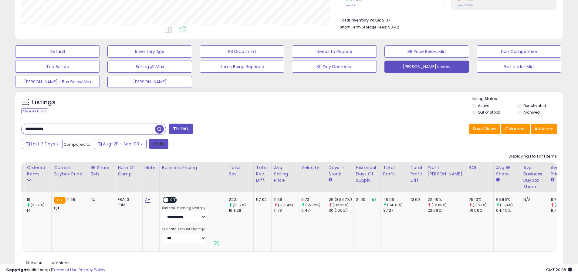
click at [155, 146] on button "Apply" at bounding box center [158, 144] width 19 height 10
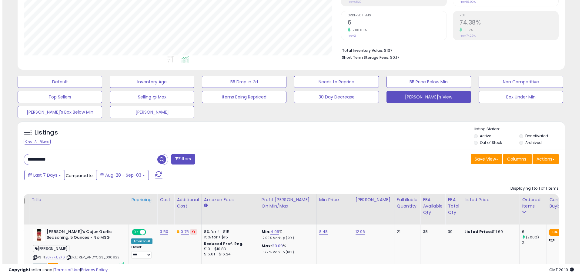
scroll to position [0, 0]
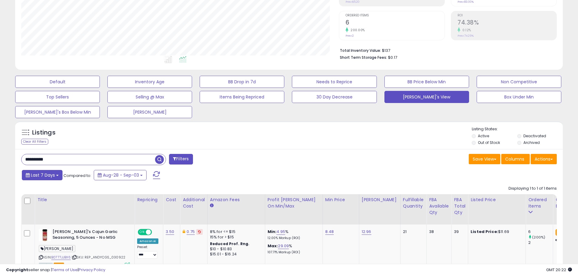
click at [55, 175] on button "Last 7 Days" at bounding box center [42, 175] width 41 height 10
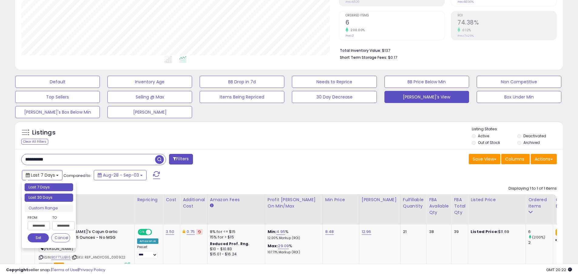
type input "**********"
click at [39, 198] on li "Last 30 Days" at bounding box center [49, 198] width 49 height 8
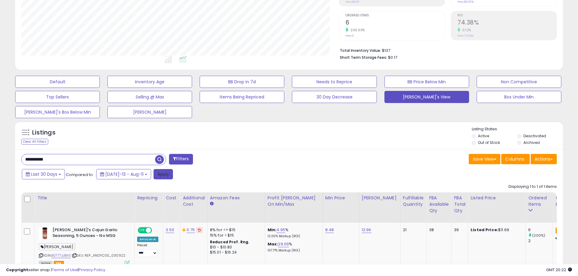
click at [153, 177] on button "Apply" at bounding box center [162, 174] width 19 height 10
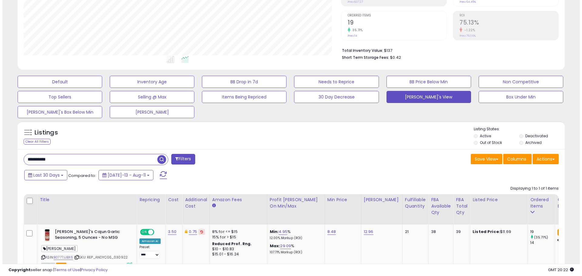
scroll to position [124, 318]
click at [58, 176] on button "Last 30 Days" at bounding box center [43, 175] width 43 height 10
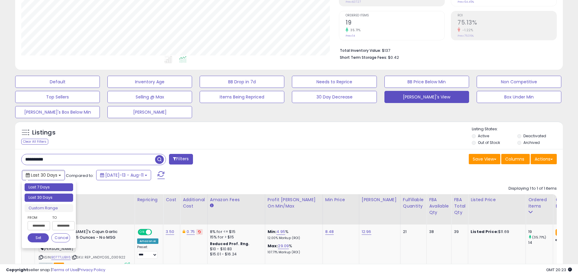
type input "**********"
click at [52, 187] on li "Last 7 Days" at bounding box center [49, 187] width 49 height 8
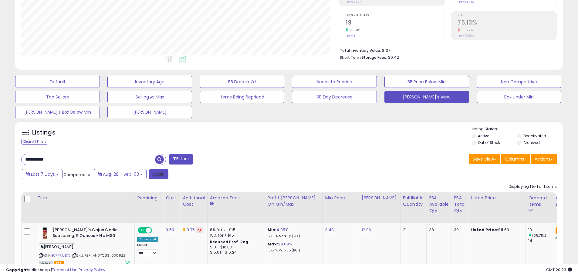
click at [159, 174] on button "Apply" at bounding box center [158, 174] width 19 height 10
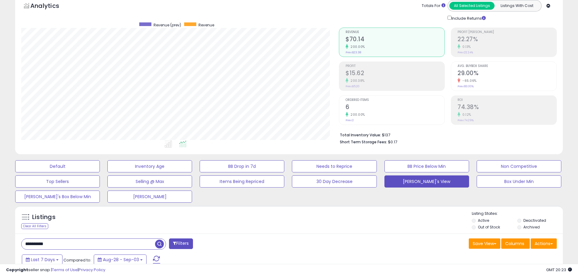
scroll to position [24, 0]
